Goal: Navigation & Orientation: Find specific page/section

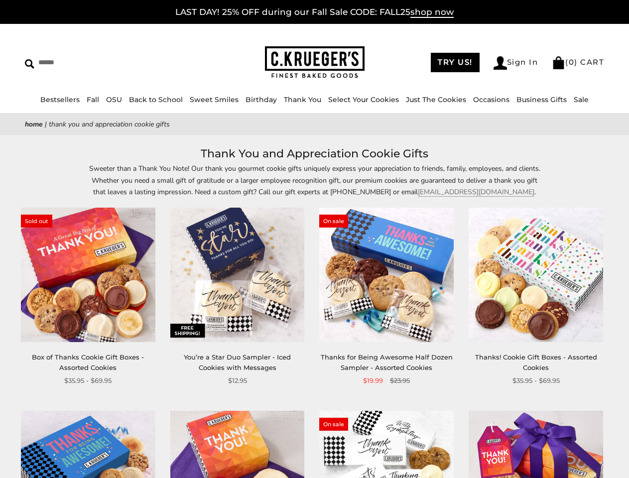
click at [314, 239] on div "**********" at bounding box center [378, 297] width 149 height 178
click at [91, 62] on input "Search" at bounding box center [91, 62] width 132 height 15
click at [487, 100] on link "Occasions" at bounding box center [491, 99] width 36 height 9
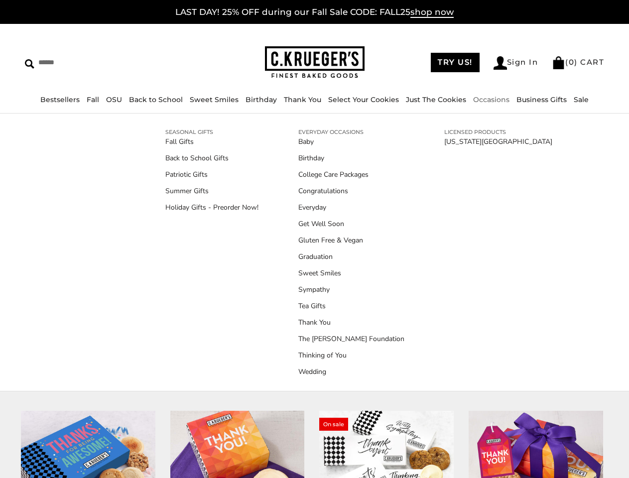
click at [314, 311] on ul "Baby Birthday College Care Packages Congratulations Everyday Get Well Soon Glut…" at bounding box center [351, 256] width 106 height 240
